Goal: Transaction & Acquisition: Download file/media

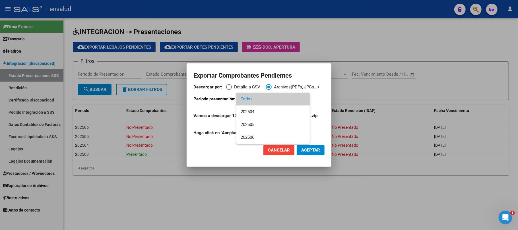
click at [335, 49] on div at bounding box center [259, 115] width 518 height 230
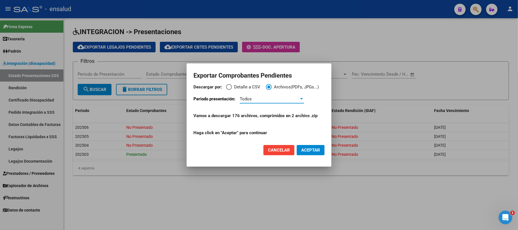
scroll to position [1, 0]
click at [277, 196] on div at bounding box center [259, 115] width 518 height 230
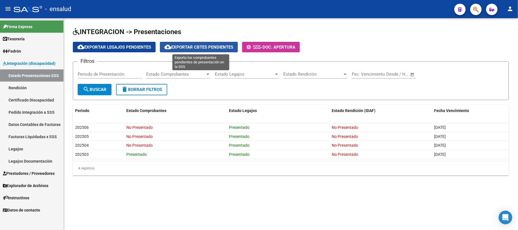
click at [203, 48] on span "cloud_download Exportar Cbtes Pendientes" at bounding box center [198, 47] width 69 height 5
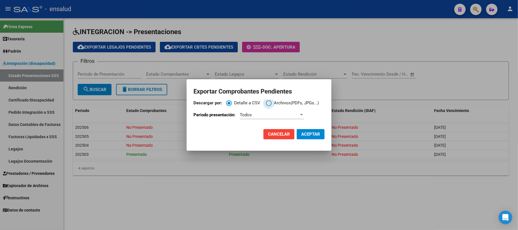
click at [266, 105] on span "Descargar por:" at bounding box center [269, 103] width 6 height 6
click at [266, 105] on input "Archivos(PDFs, JPGs...)" at bounding box center [269, 103] width 6 height 6
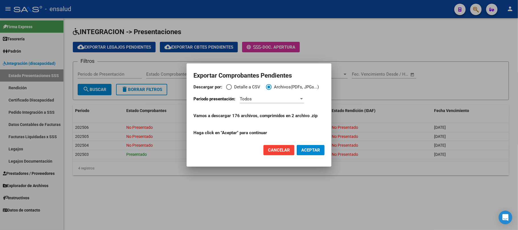
click at [259, 103] on div "Todos" at bounding box center [272, 99] width 64 height 9
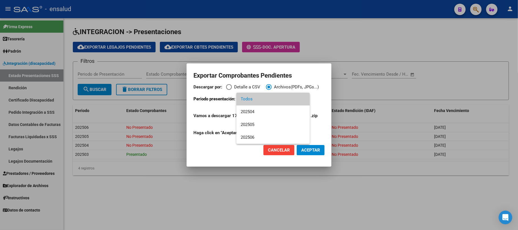
click at [361, 37] on div at bounding box center [259, 115] width 518 height 230
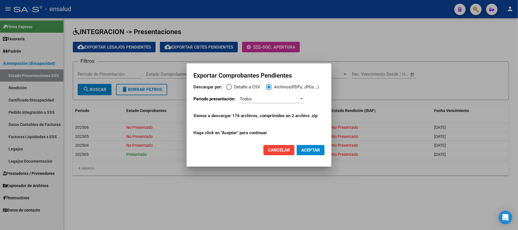
click at [347, 22] on div at bounding box center [259, 115] width 518 height 230
